Goal: Information Seeking & Learning: Learn about a topic

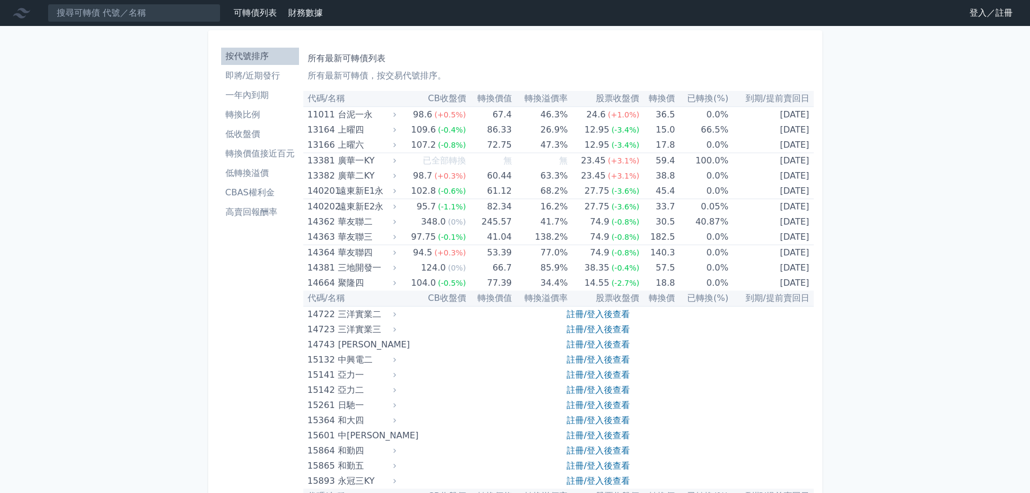
click at [1001, 12] on link "登入／註冊" at bounding box center [991, 12] width 61 height 17
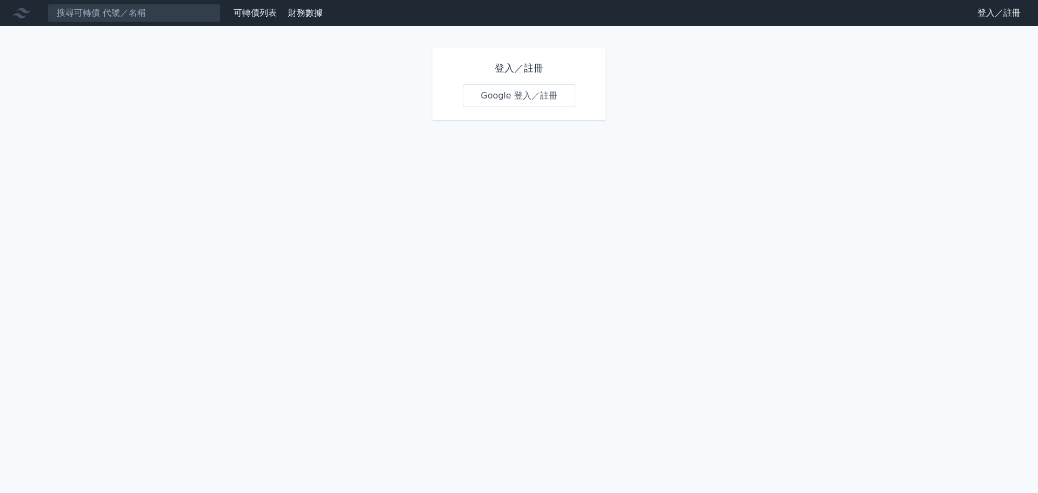
click at [542, 102] on link "Google 登入／註冊" at bounding box center [519, 95] width 112 height 23
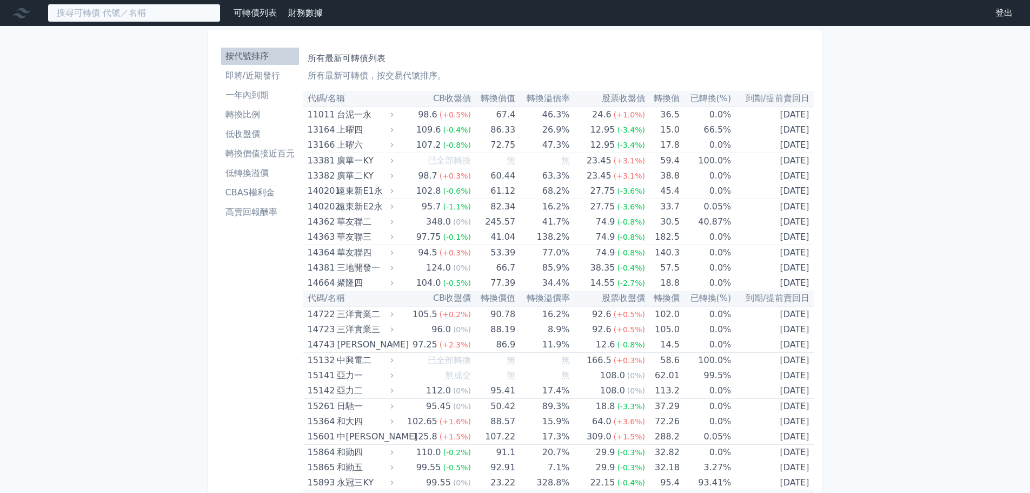
click at [157, 17] on input at bounding box center [134, 13] width 173 height 18
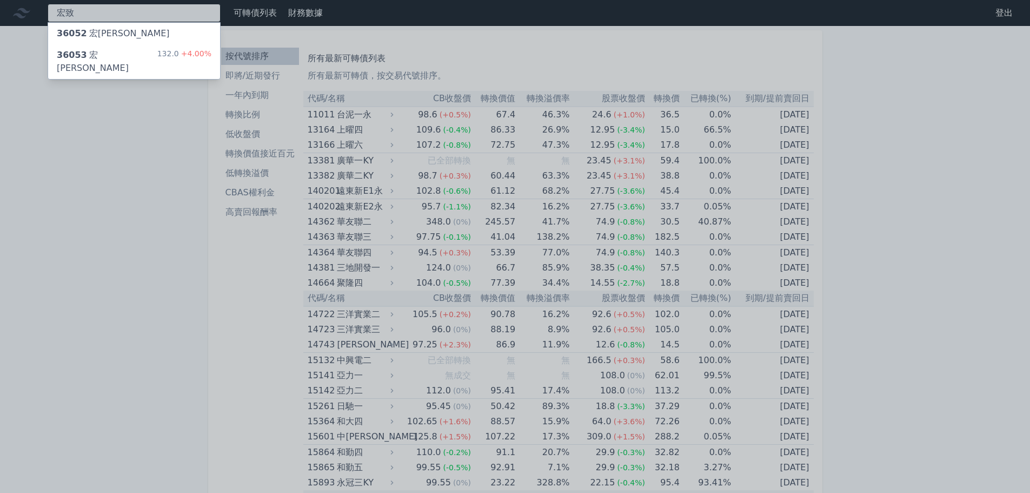
type input "宏致"
click at [143, 51] on div "36053 宏致三 132.0 +4.00%" at bounding box center [134, 61] width 172 height 35
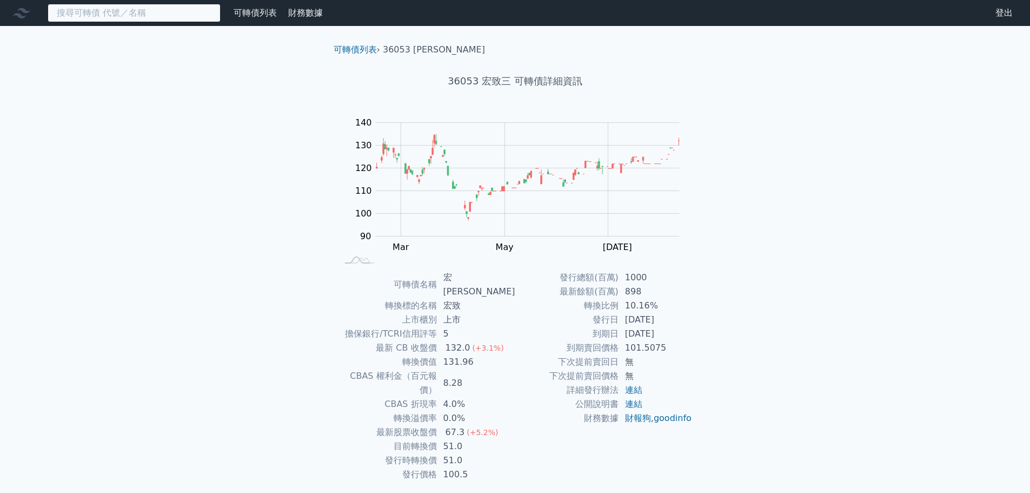
click at [175, 17] on input at bounding box center [134, 13] width 173 height 18
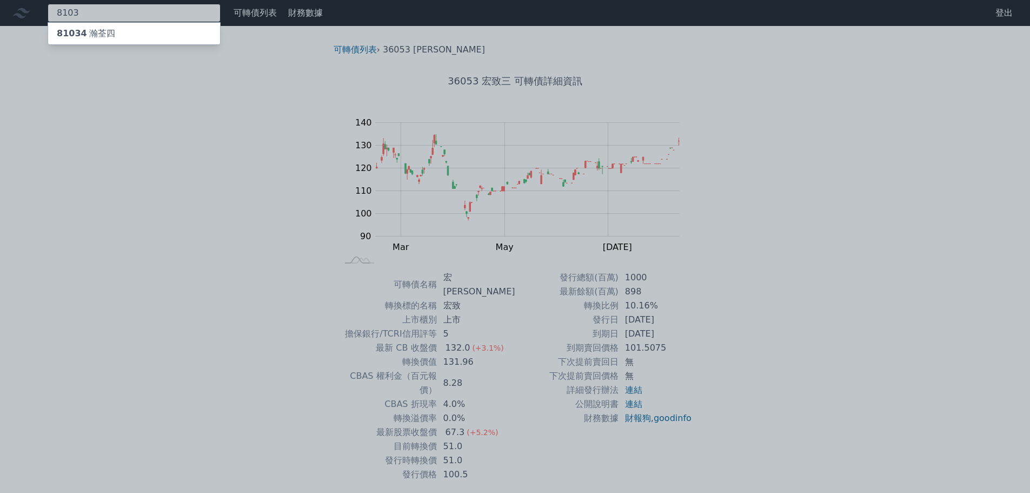
type input "8103"
click at [114, 32] on div "81034 瀚[GEOGRAPHIC_DATA]" at bounding box center [134, 34] width 172 height 22
